Goal: Task Accomplishment & Management: Manage account settings

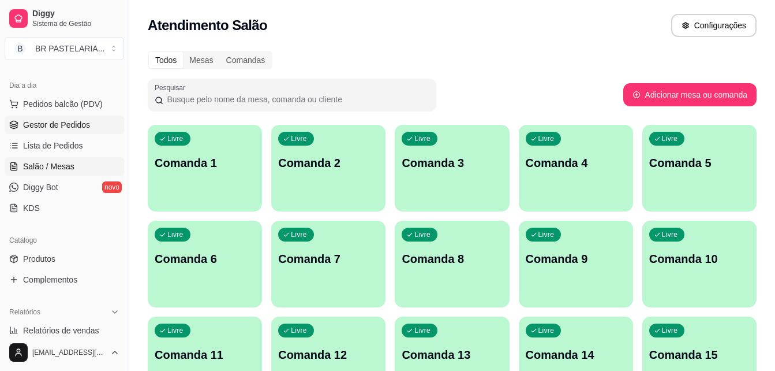
scroll to position [173, 0]
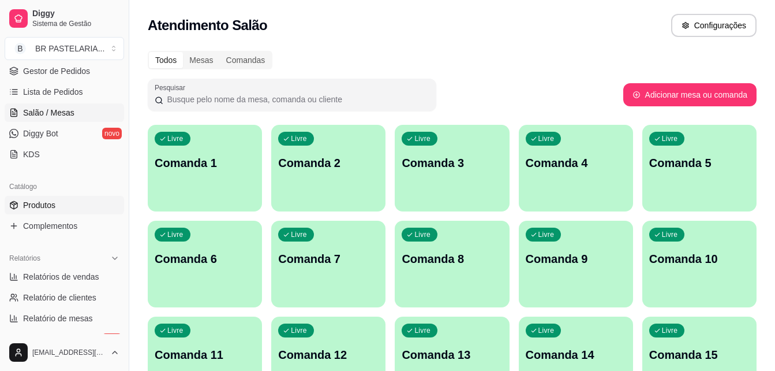
click at [48, 199] on span "Produtos" at bounding box center [39, 205] width 32 height 12
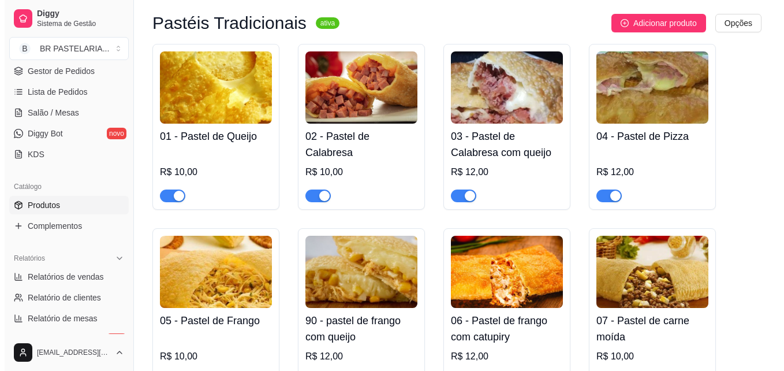
scroll to position [173, 0]
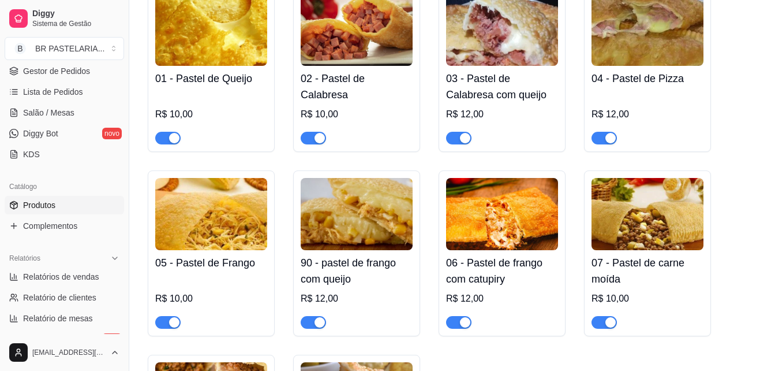
click at [330, 263] on h4 "90 - pastel de frango com queijo" at bounding box center [357, 271] width 112 height 32
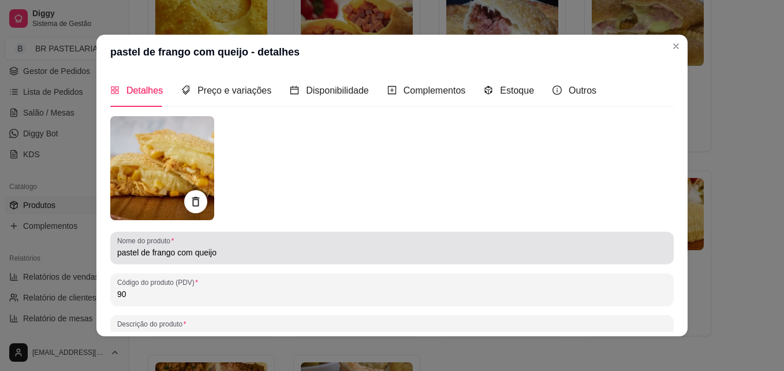
click at [189, 252] on input "pastel de frango com queijo" at bounding box center [392, 253] width 550 height 12
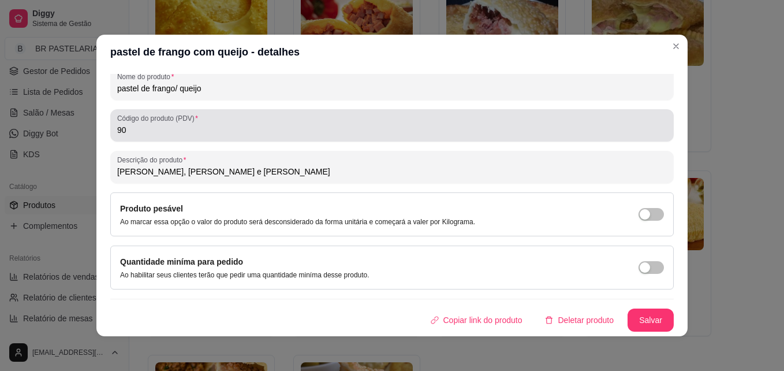
scroll to position [2, 0]
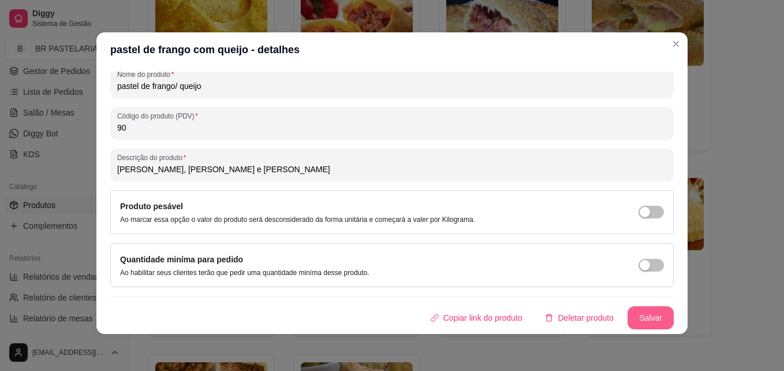
type input "pastel de frango/ queijo"
click at [638, 317] on button "Salvar" at bounding box center [651, 317] width 46 height 23
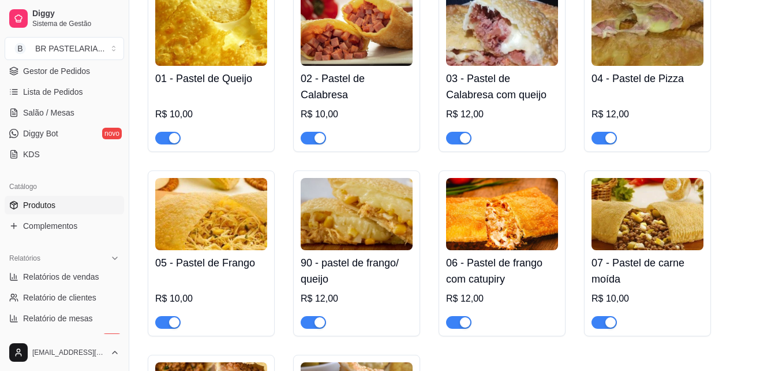
click at [544, 260] on h4 "06 - Pastel de frango com catupiry" at bounding box center [502, 271] width 112 height 32
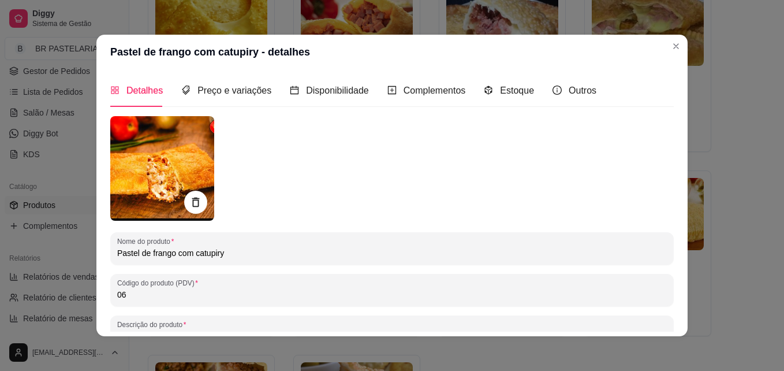
drag, startPoint x: 189, startPoint y: 251, endPoint x: 173, endPoint y: 259, distance: 17.8
click at [173, 259] on div "Pastel de frango com catupiry" at bounding box center [392, 248] width 550 height 23
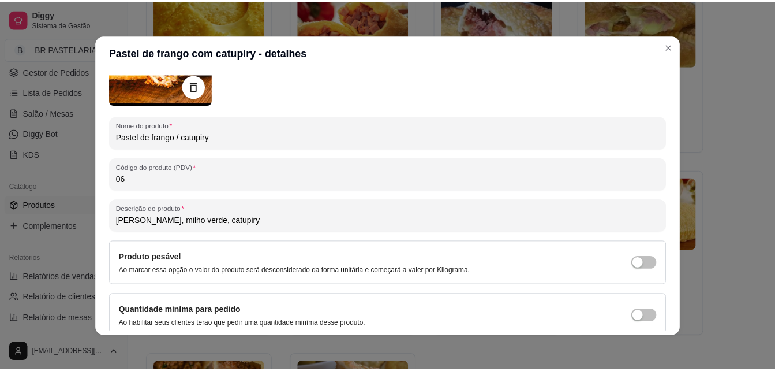
scroll to position [165, 0]
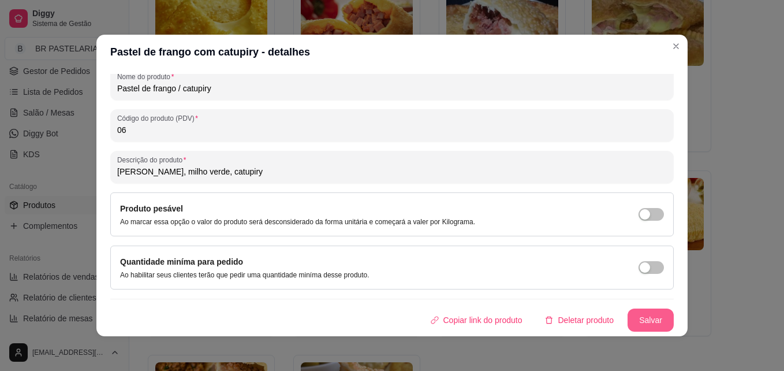
type input "Pastel de frango / catupiry"
click at [648, 322] on button "Salvar" at bounding box center [651, 319] width 46 height 23
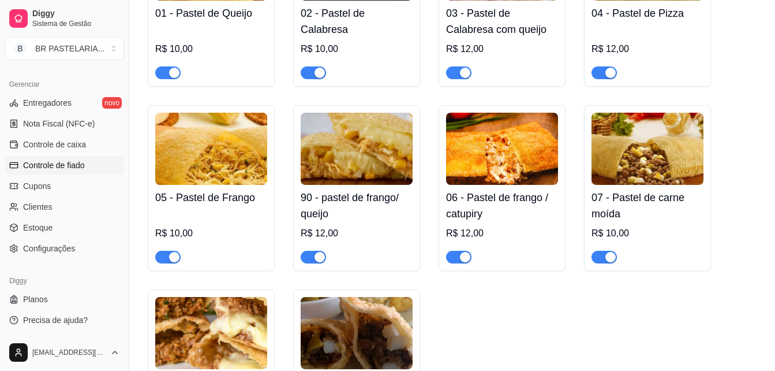
scroll to position [231, 0]
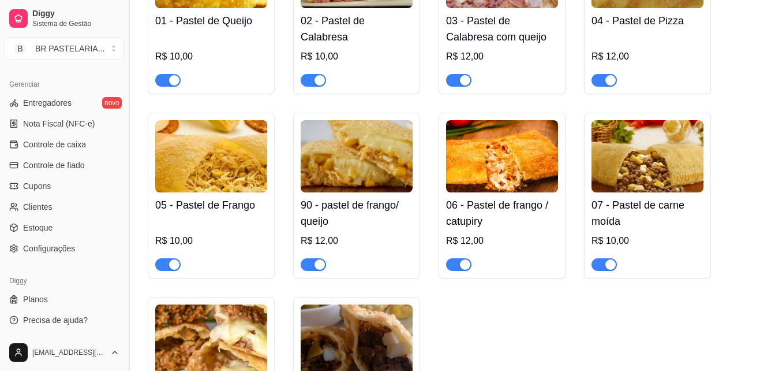
click at [126, 147] on button "Toggle Sidebar" at bounding box center [128, 185] width 9 height 371
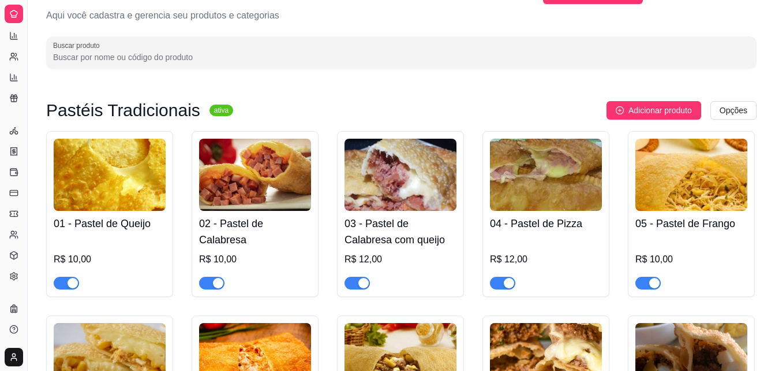
scroll to position [0, 0]
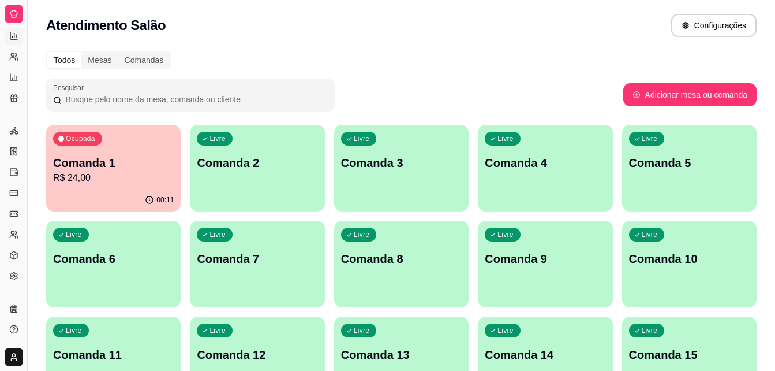
click at [11, 36] on icon at bounding box center [13, 35] width 9 height 9
select select "ALL"
select select "0"
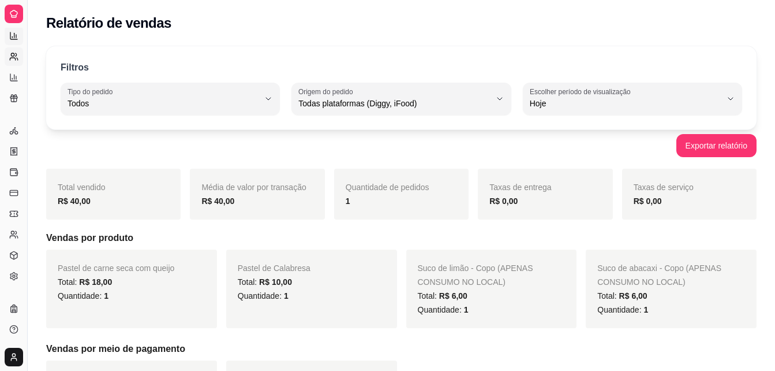
click at [15, 50] on link "Relatório de clientes" at bounding box center [14, 56] width 18 height 18
select select "30"
select select "HIGHEST_TOTAL_SPENT_WITH_ORDERS"
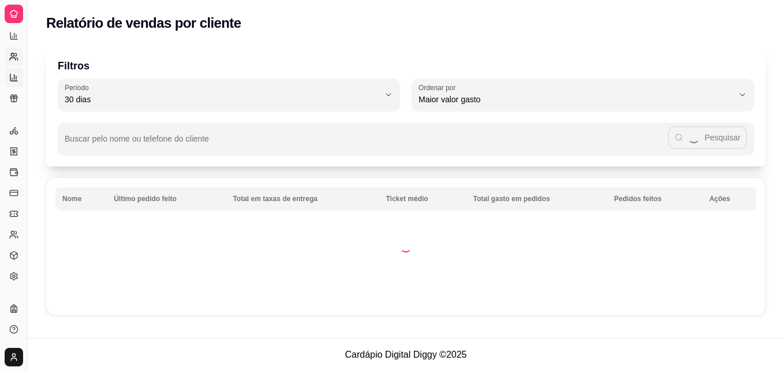
click at [20, 76] on link "Relatório de mesas" at bounding box center [14, 77] width 18 height 18
select select "TOTAL_OF_ORDERS"
select select "7"
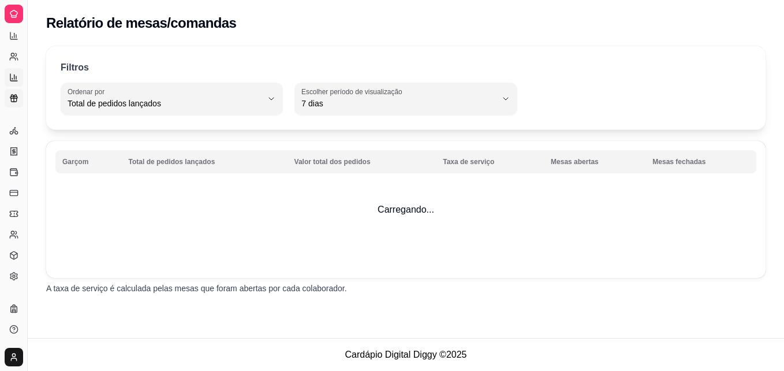
click at [13, 96] on icon at bounding box center [13, 98] width 9 height 9
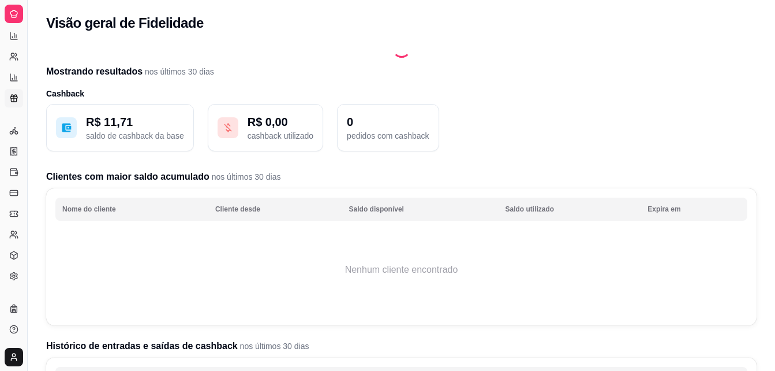
select select "TOTAL_OF_ORDERS"
select select "7"
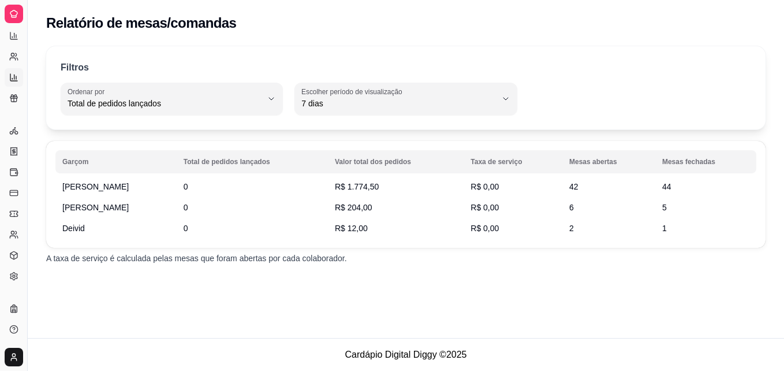
click at [3, 1] on div "Diggy Sistema de Gestão B BR PASTELARIA ..." at bounding box center [13, 14] width 27 height 28
click at [13, 65] on link "Relatório de clientes" at bounding box center [14, 56] width 18 height 18
select select "30"
select select "HIGHEST_TOTAL_SPENT_WITH_ORDERS"
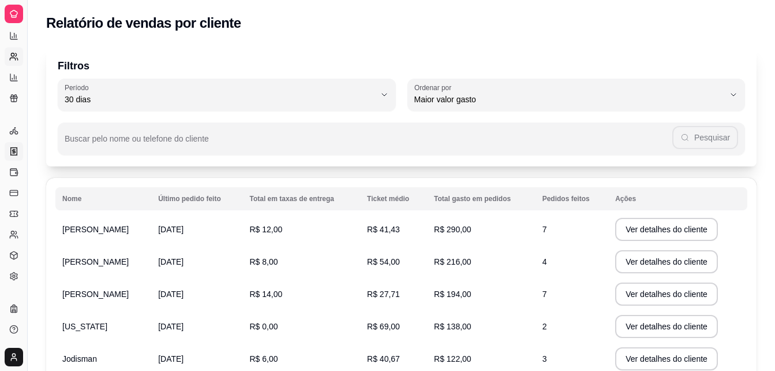
click at [21, 153] on link "Nota Fiscal (NFC-e)" at bounding box center [14, 151] width 18 height 18
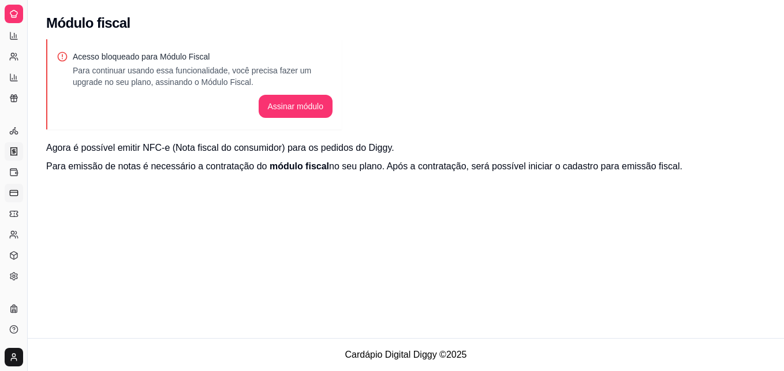
click at [16, 189] on icon at bounding box center [13, 192] width 9 height 9
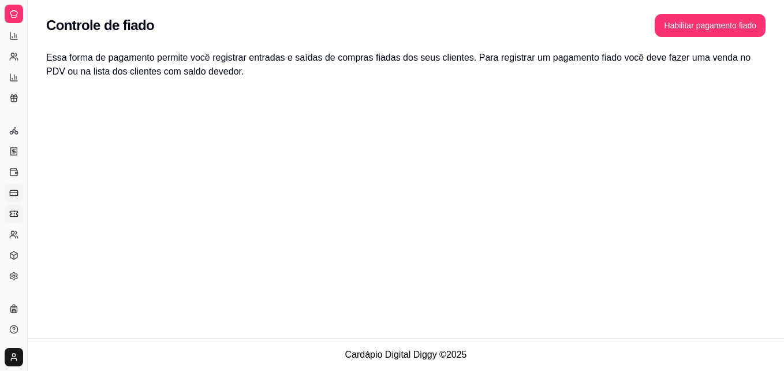
click at [17, 216] on icon at bounding box center [14, 213] width 8 height 5
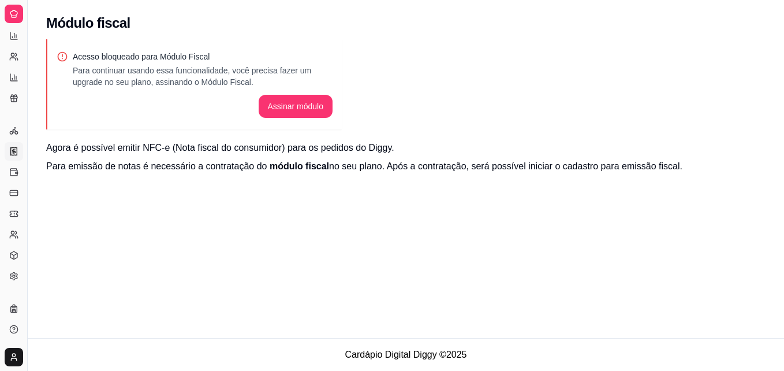
select select "30"
select select "HIGHEST_TOTAL_SPENT_WITH_ORDERS"
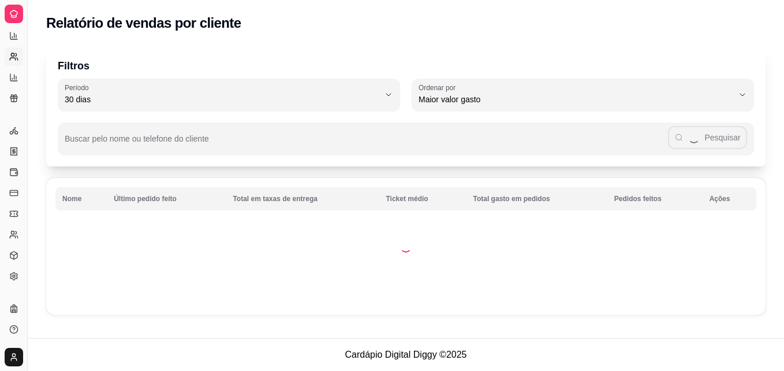
select select "TOTAL_OF_ORDERS"
select select "7"
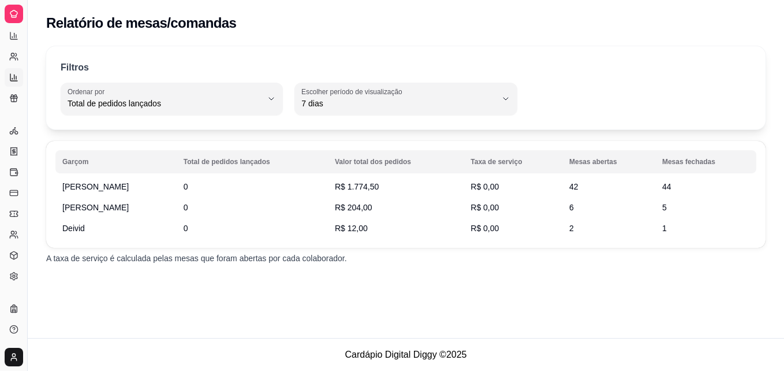
select select "30"
select select "HIGHEST_TOTAL_SPENT_WITH_ORDERS"
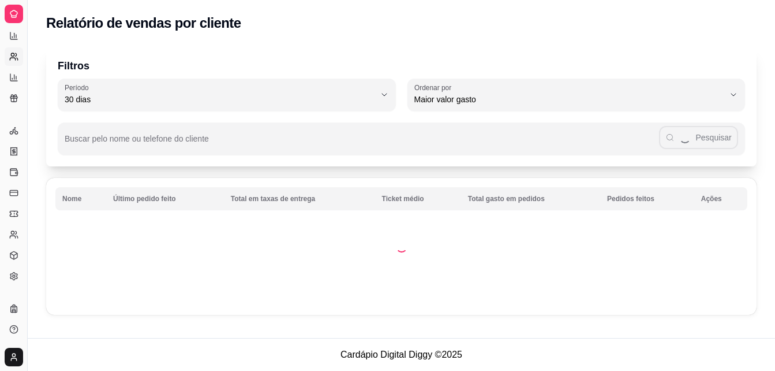
select select "ALL"
select select "0"
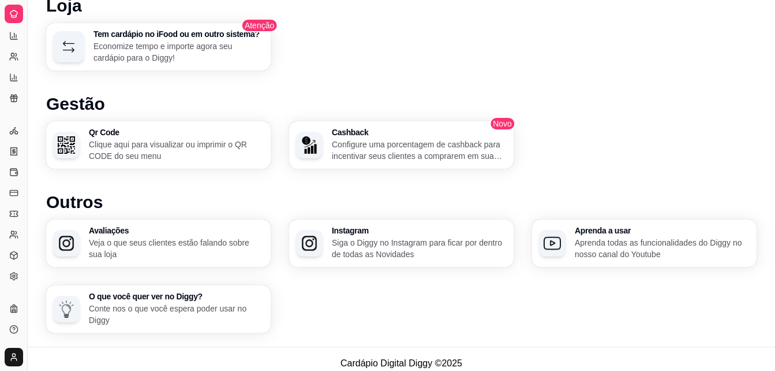
scroll to position [658, 0]
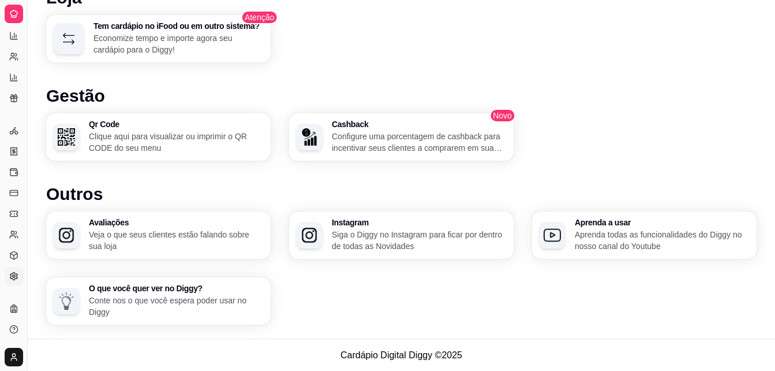
click at [10, 274] on icon at bounding box center [13, 275] width 9 height 9
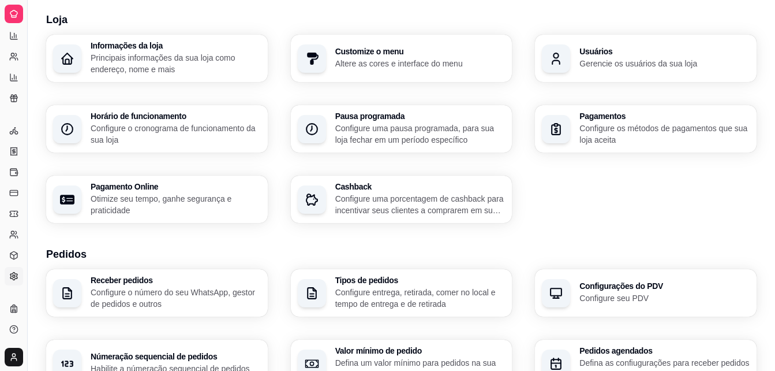
scroll to position [34, 0]
